Goal: Use online tool/utility: Use online tool/utility

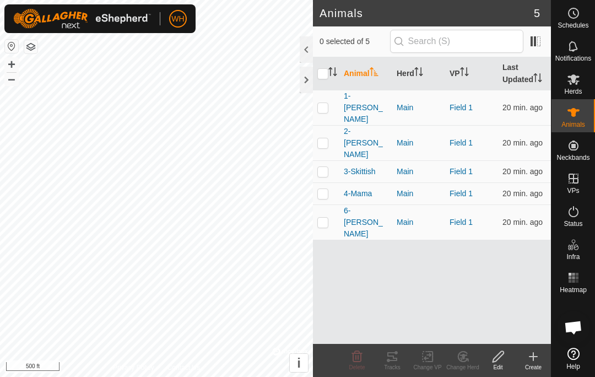
click at [321, 103] on p-checkbox at bounding box center [323, 107] width 11 height 9
click at [388, 365] on div "Tracks" at bounding box center [392, 367] width 35 height 8
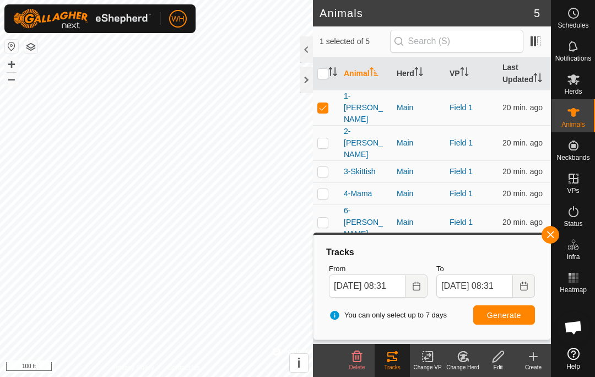
click at [319, 94] on td at bounding box center [326, 107] width 26 height 35
checkbox input "false"
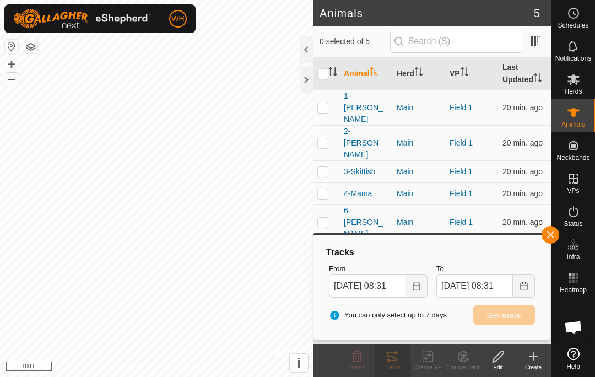
click at [326, 138] on p-checkbox at bounding box center [323, 142] width 11 height 9
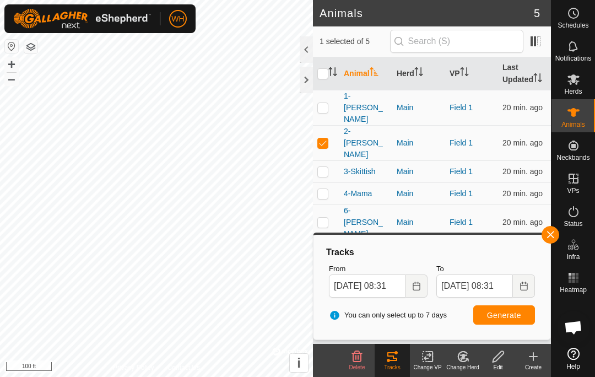
click at [514, 313] on span "Generate" at bounding box center [504, 315] width 34 height 9
click at [328, 138] on p-checkbox at bounding box center [323, 142] width 11 height 9
checkbox input "false"
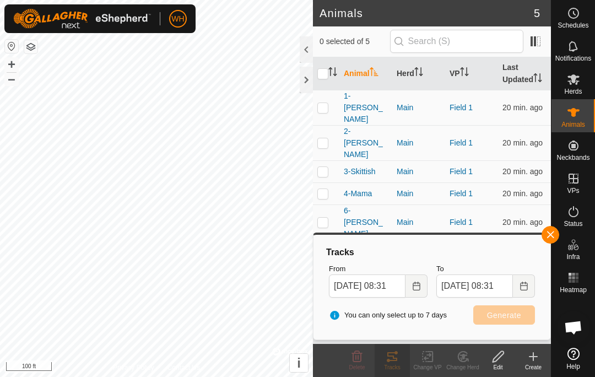
click at [319, 167] on p-checkbox at bounding box center [323, 171] width 11 height 9
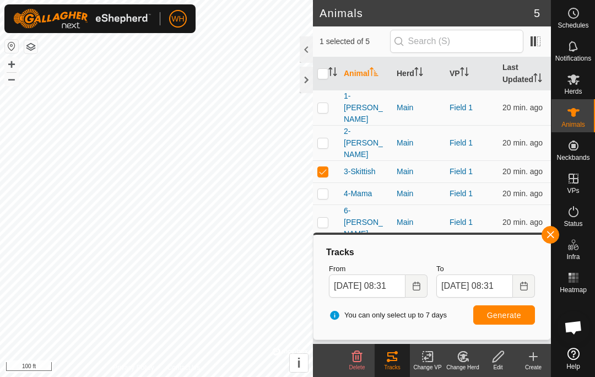
click at [498, 309] on button "Generate" at bounding box center [505, 314] width 62 height 19
click at [330, 160] on td at bounding box center [326, 171] width 26 height 22
checkbox input "false"
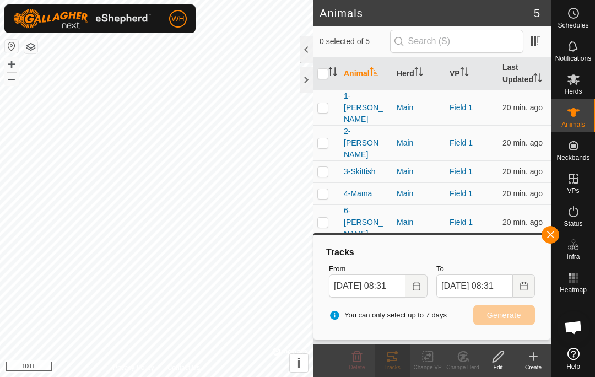
click at [327, 189] on p-checkbox at bounding box center [323, 193] width 11 height 9
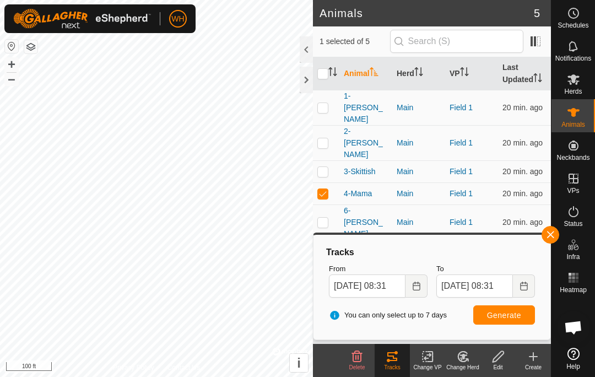
click at [502, 317] on span "Generate" at bounding box center [504, 315] width 34 height 9
click at [321, 189] on p-checkbox at bounding box center [323, 193] width 11 height 9
checkbox input "false"
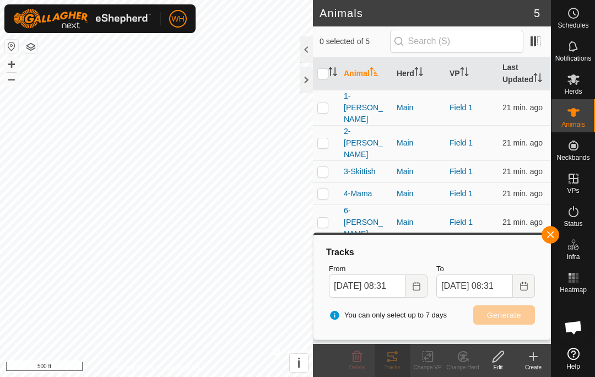
click at [324, 218] on p-checkbox at bounding box center [323, 222] width 11 height 9
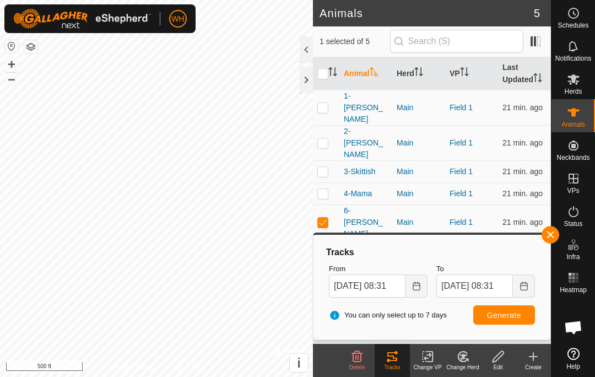
checkbox input "true"
click at [515, 321] on button "Generate" at bounding box center [505, 314] width 62 height 19
